Goal: Task Accomplishment & Management: Use online tool/utility

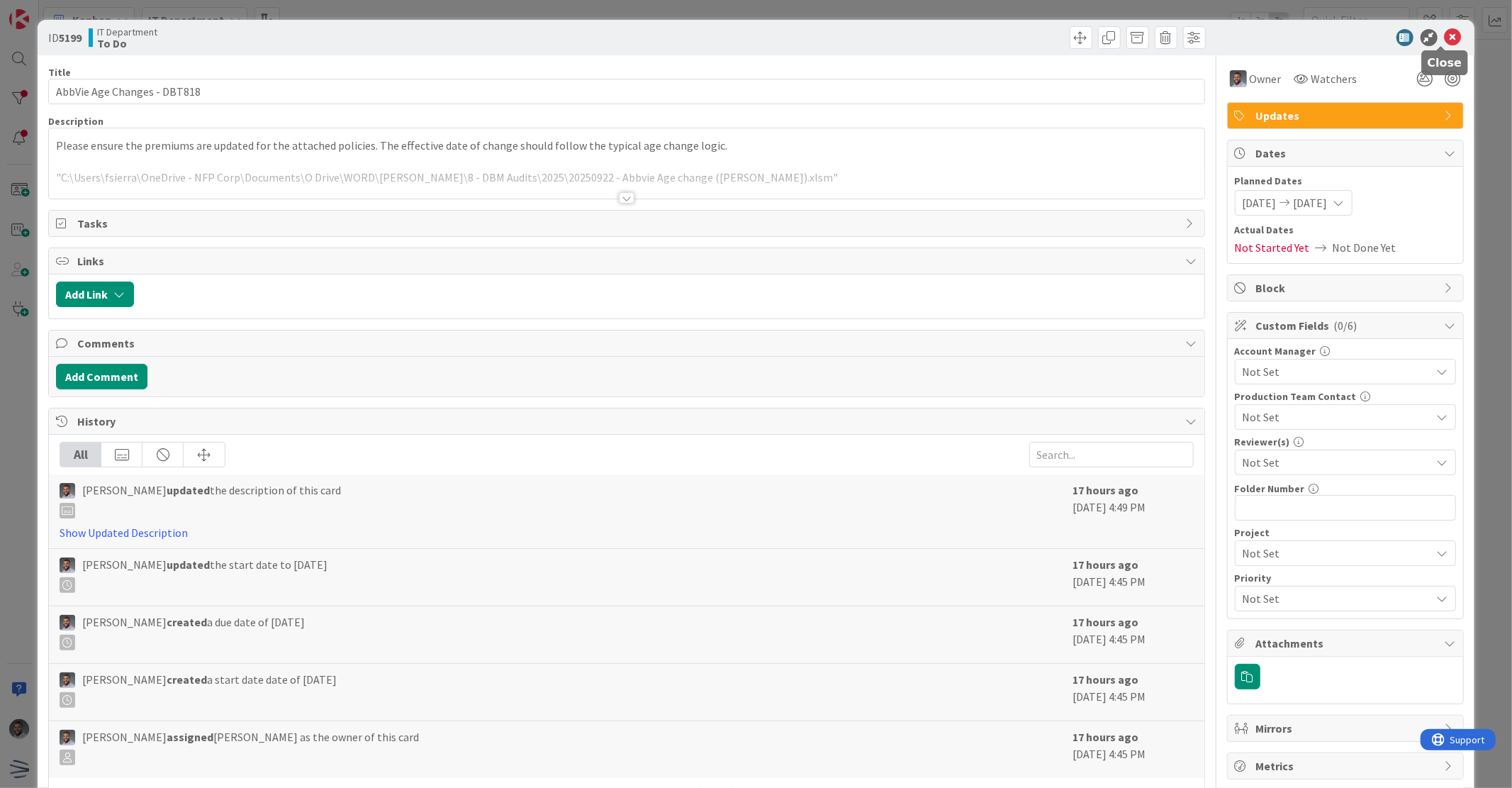
click at [1445, 37] on icon at bounding box center [1454, 38] width 17 height 17
click at [1450, 38] on div at bounding box center [1339, 38] width 251 height 17
click at [1445, 36] on icon at bounding box center [1454, 38] width 17 height 17
click at [1445, 39] on icon at bounding box center [1454, 38] width 17 height 17
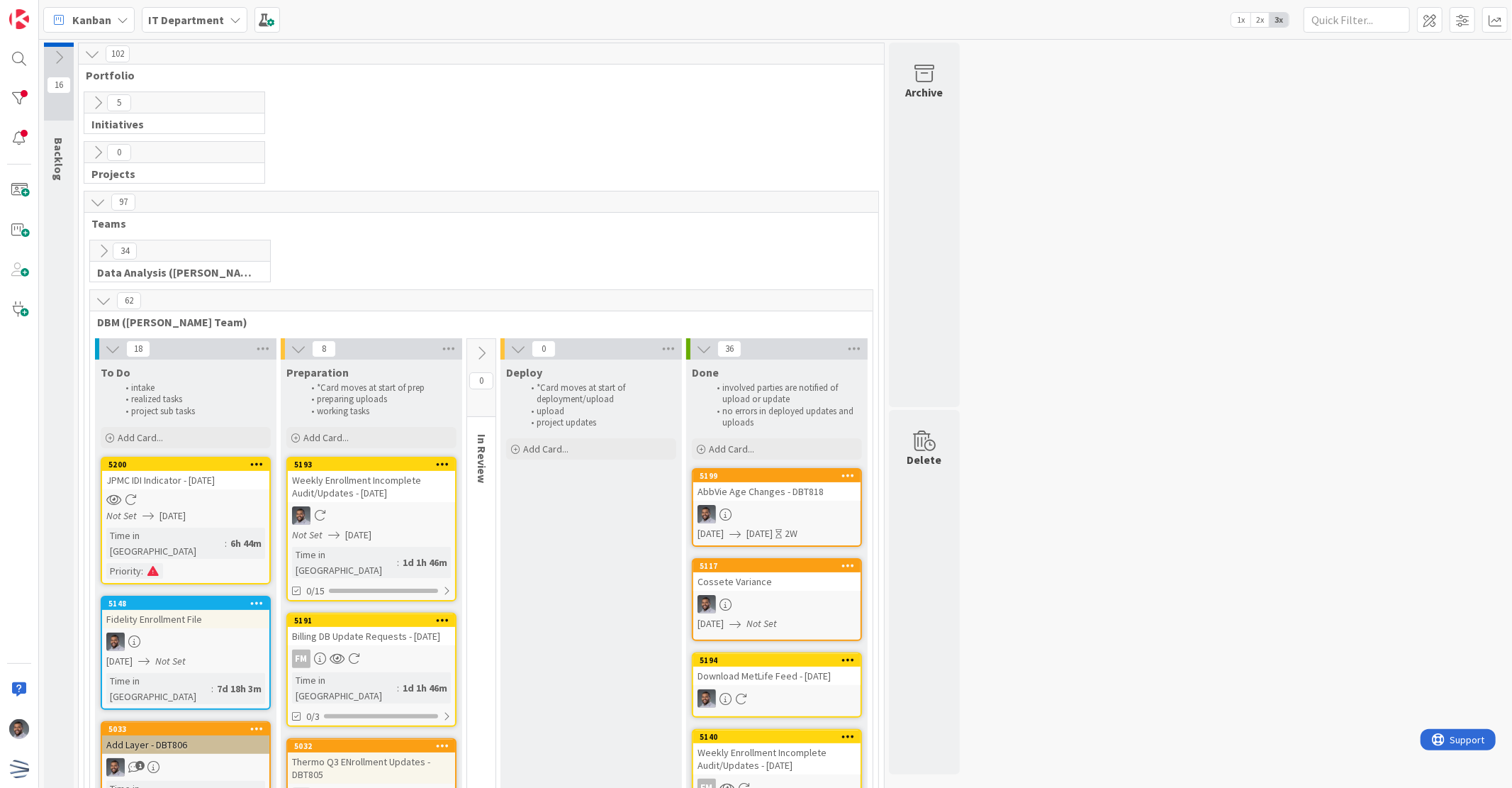
click at [214, 497] on div at bounding box center [185, 499] width 168 height 12
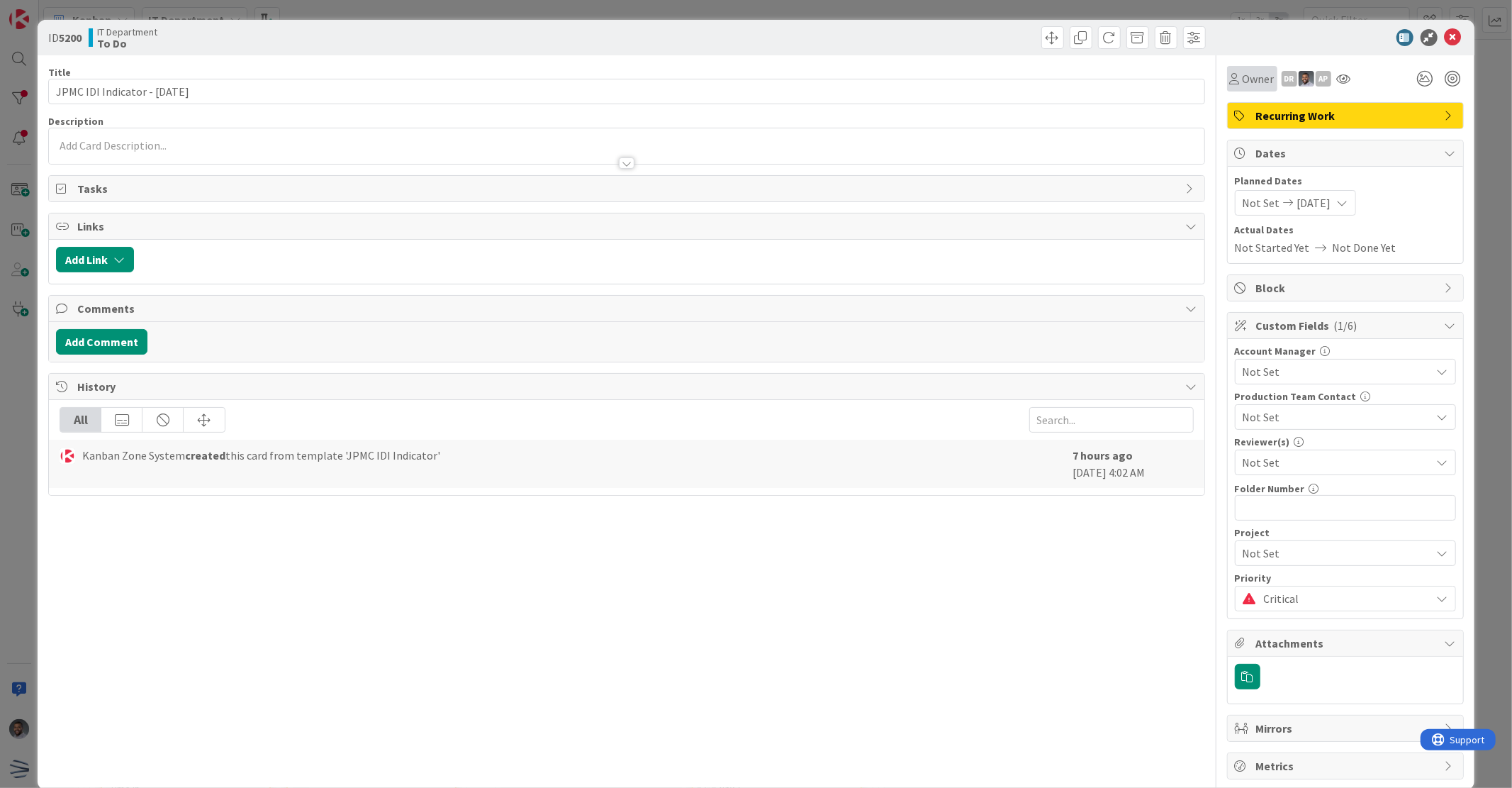
click at [1250, 80] on span "Owner" at bounding box center [1258, 78] width 32 height 17
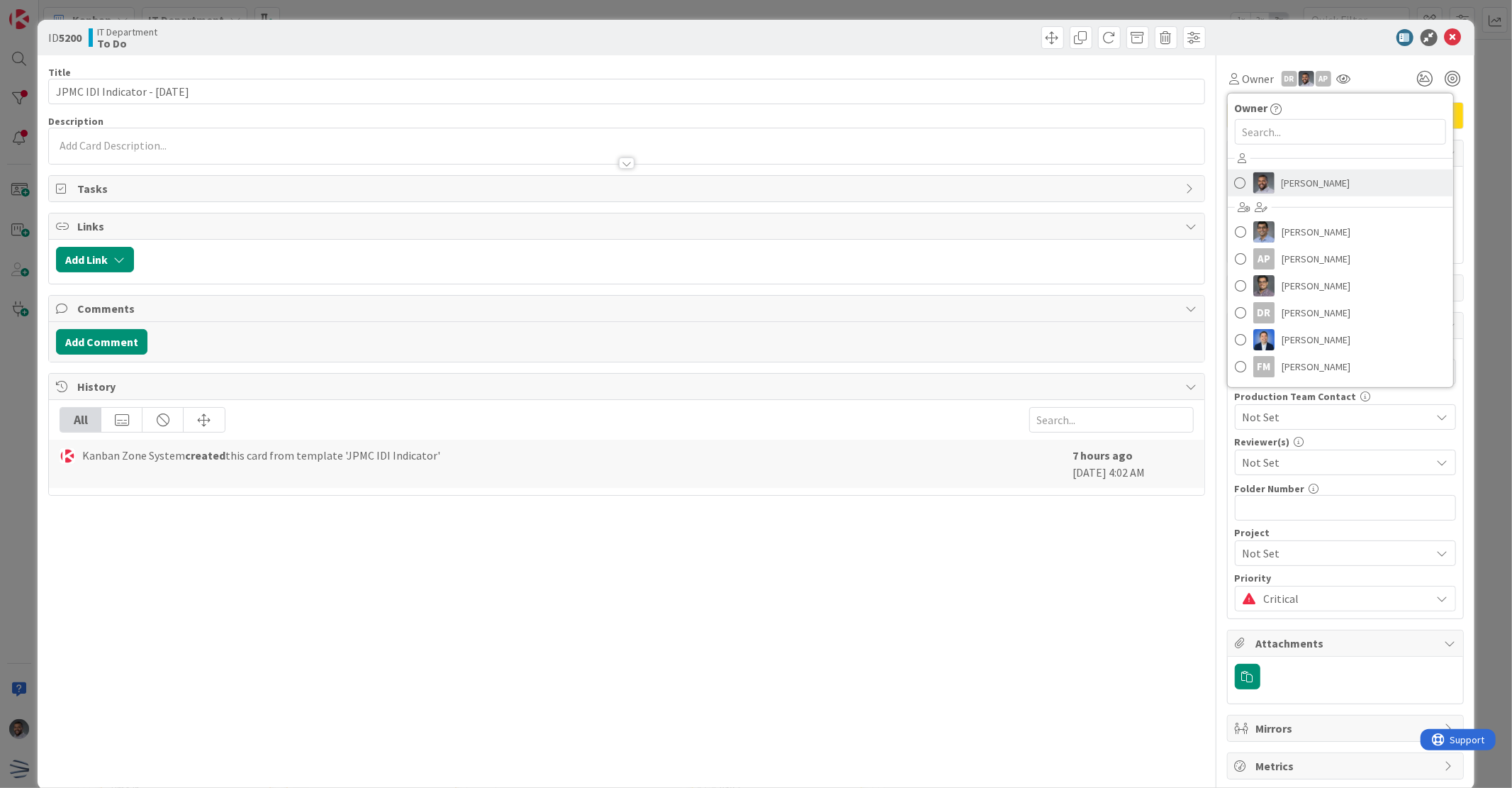
click at [1267, 190] on link "[PERSON_NAME]" at bounding box center [1340, 183] width 225 height 27
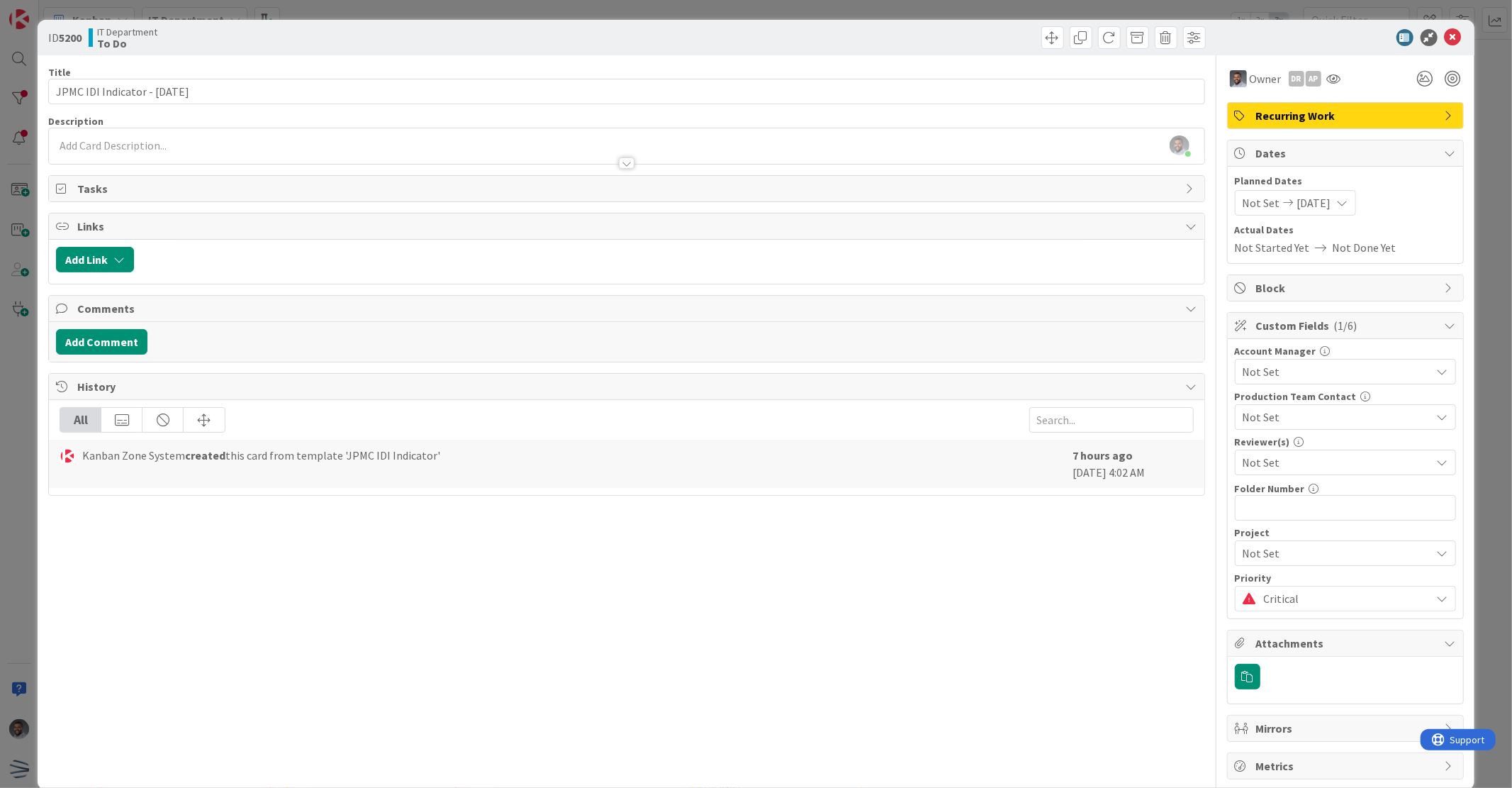
click at [1289, 71] on div "DR" at bounding box center [1297, 78] width 16 height 16
click at [1250, 103] on link "Remove" at bounding box center [1248, 105] width 112 height 23
click at [1289, 73] on div "AP" at bounding box center [1297, 78] width 16 height 16
click at [1269, 103] on link "Remove" at bounding box center [1248, 105] width 112 height 23
click at [1430, 38] on div at bounding box center [1339, 38] width 251 height 17
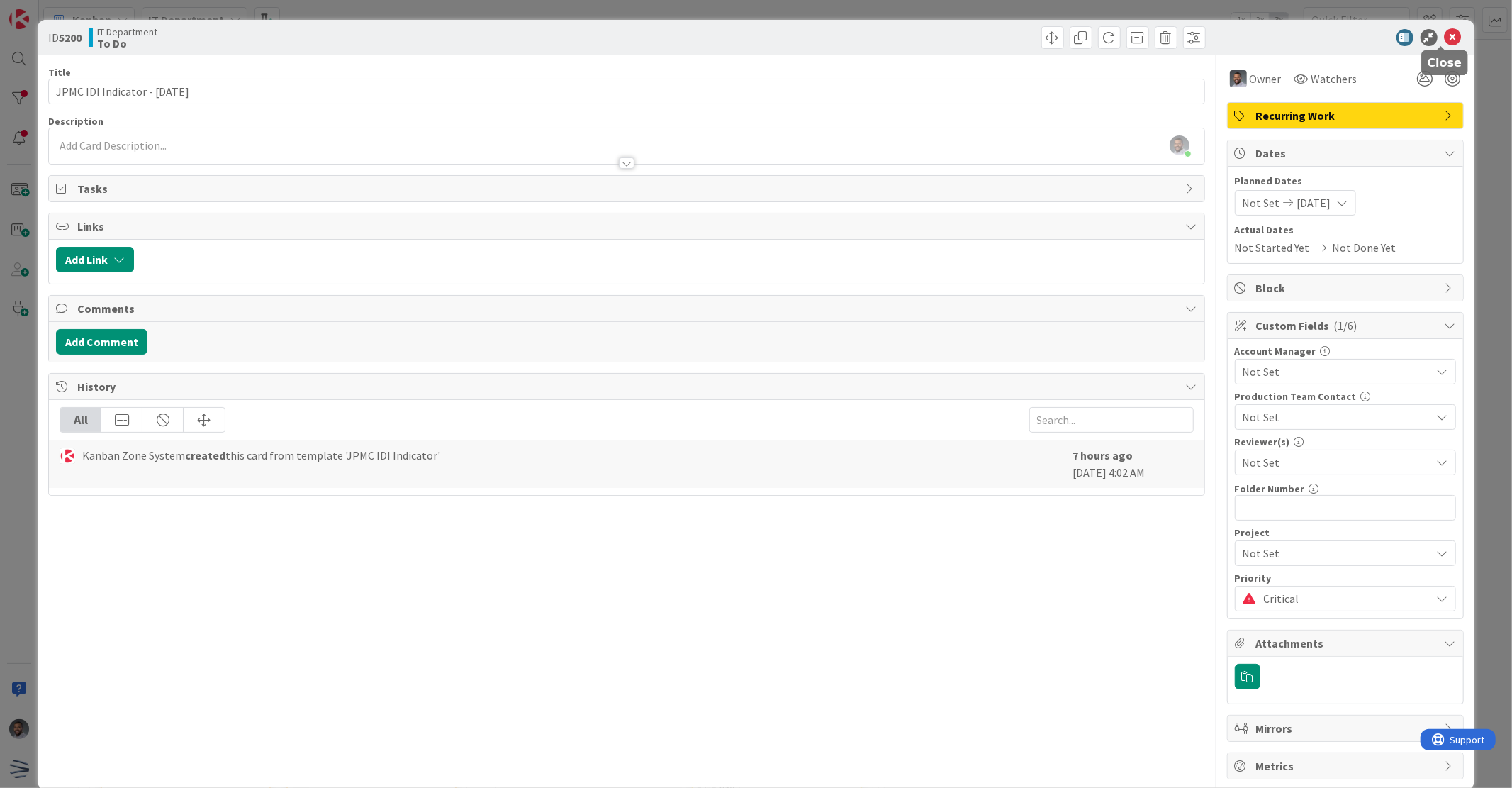
click at [1445, 38] on icon at bounding box center [1454, 38] width 17 height 17
